Goal: Transaction & Acquisition: Book appointment/travel/reservation

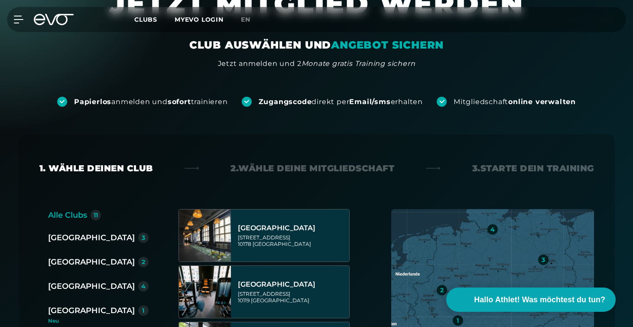
scroll to position [59, 0]
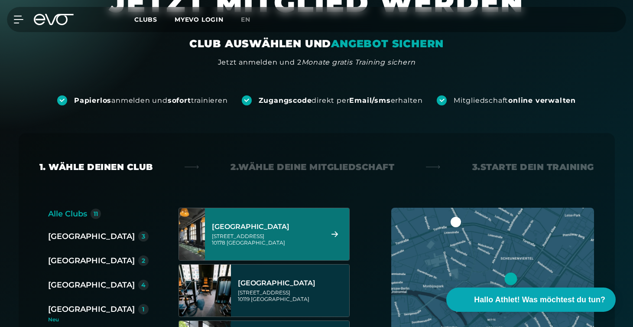
click at [227, 235] on div "[STREET_ADDRESS]" at bounding box center [266, 239] width 109 height 13
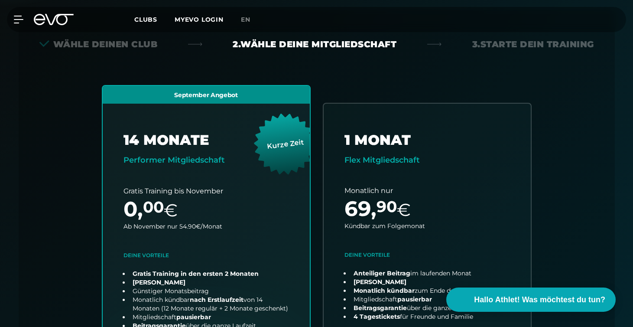
scroll to position [192, 0]
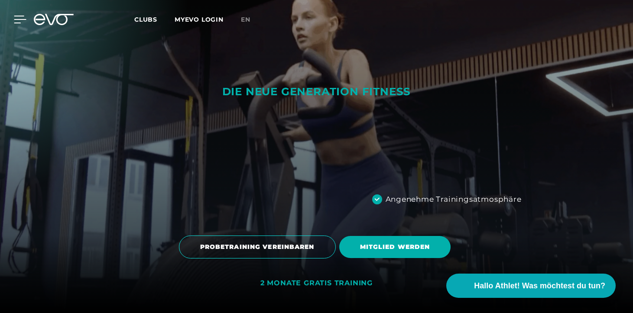
click at [20, 16] on icon at bounding box center [20, 19] width 12 height 7
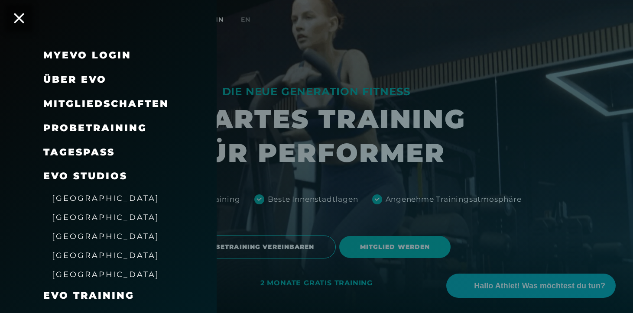
click at [78, 126] on span "Probetraining" at bounding box center [95, 128] width 104 height 12
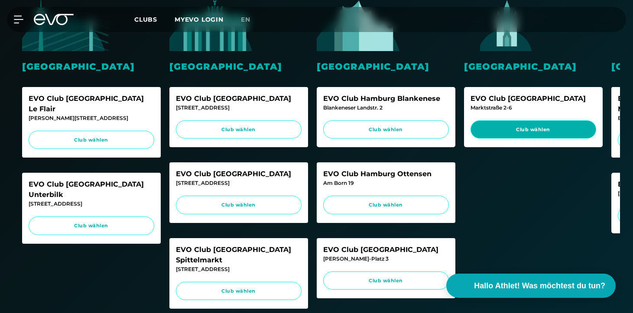
click at [531, 136] on span "Club wählen" at bounding box center [534, 130] width 126 height 19
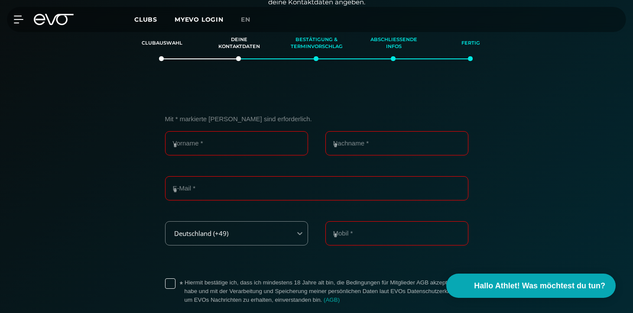
scroll to position [179, 0]
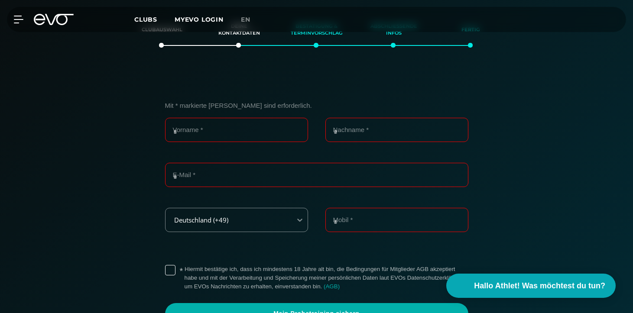
click at [52, 16] on icon at bounding box center [54, 19] width 40 height 11
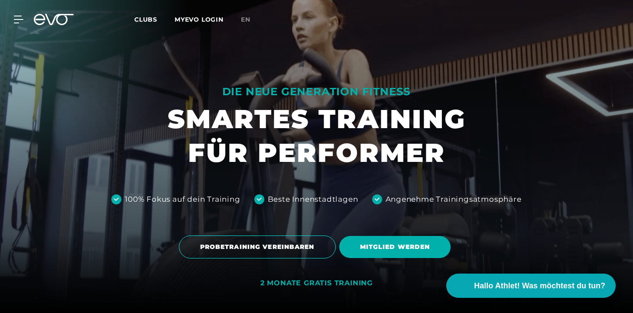
click at [27, 19] on div "MyEVO Login Über EVO Mitgliedschaften Probetraining TAGESPASS EVO Studios [GEOG…" at bounding box center [13, 20] width 30 height 8
click at [18, 19] on icon at bounding box center [20, 19] width 12 height 7
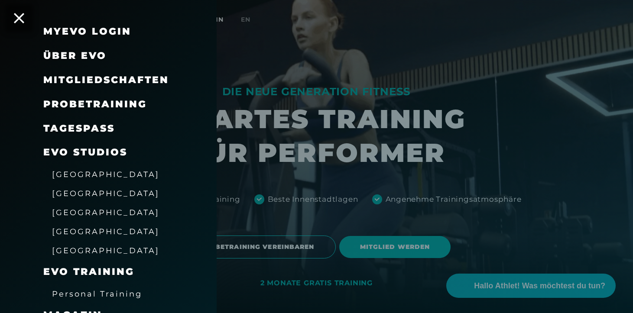
scroll to position [9, 0]
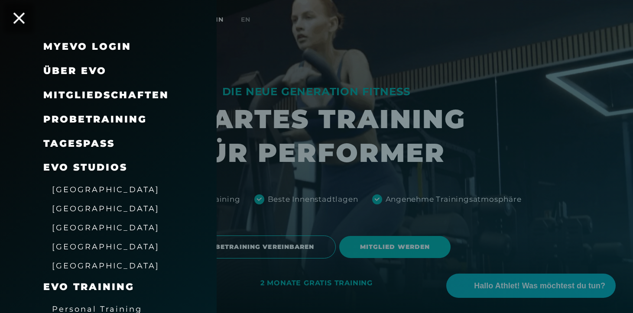
click at [22, 22] on icon at bounding box center [18, 18] width 11 height 11
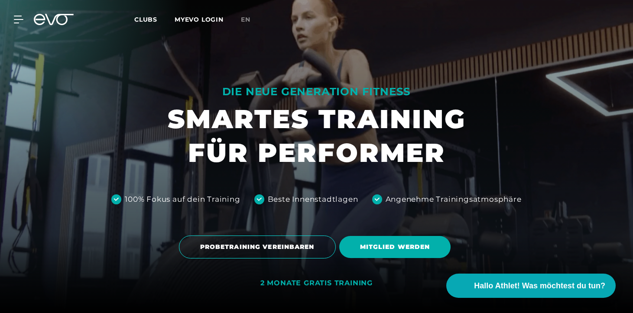
click at [29, 20] on div at bounding box center [54, 19] width 50 height 11
click at [11, 22] on div at bounding box center [13, 20] width 26 height 8
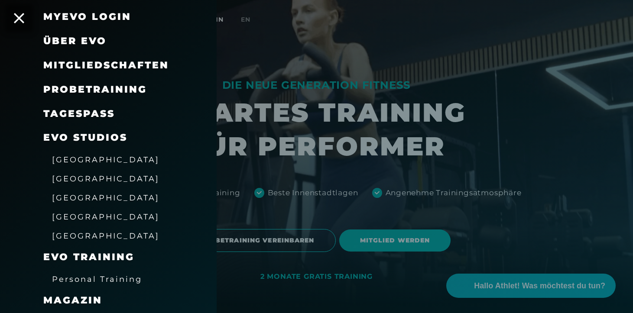
scroll to position [33, 0]
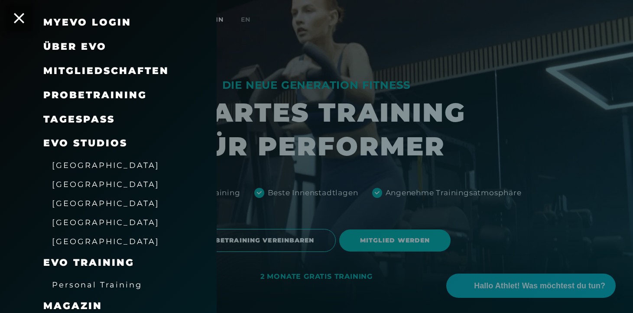
click at [78, 122] on link "TAGESPASS" at bounding box center [79, 120] width 72 height 12
